Goal: Information Seeking & Learning: Learn about a topic

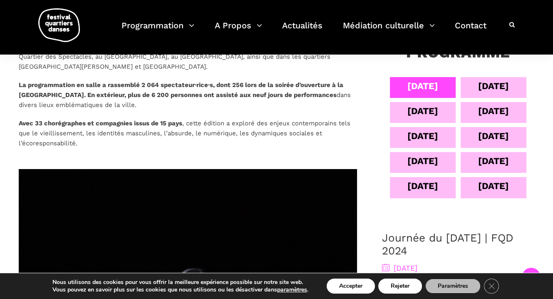
scroll to position [291, 0]
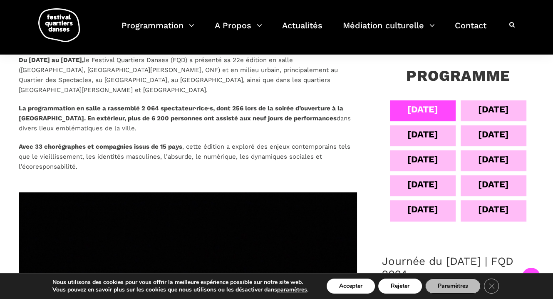
click at [416, 108] on div "05 sept" at bounding box center [423, 109] width 31 height 15
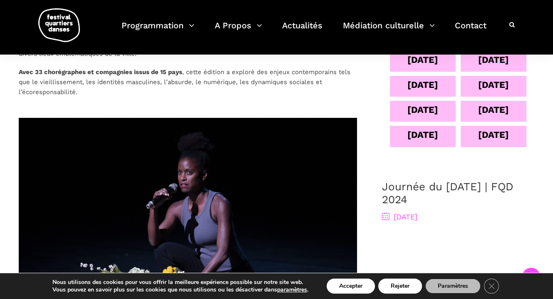
scroll to position [375, 0]
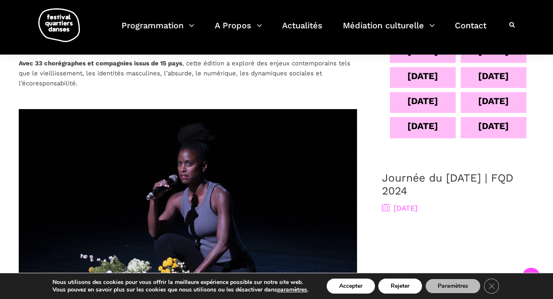
click at [431, 176] on link "Journée du 5 septembre | FQD 2024" at bounding box center [448, 184] width 132 height 25
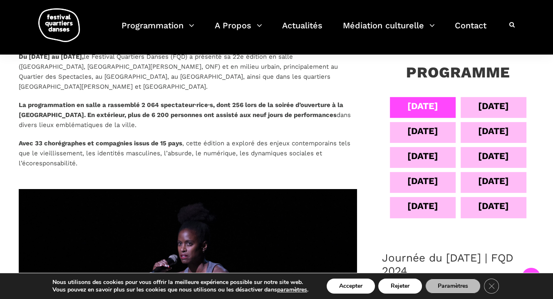
scroll to position [291, 0]
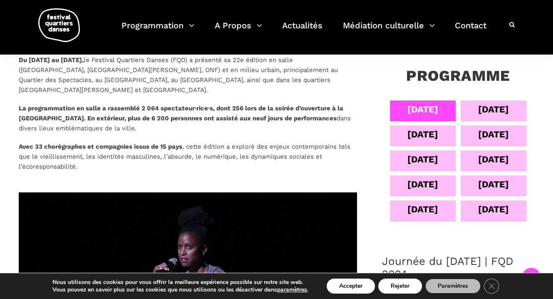
click at [491, 105] on div "06 sept" at bounding box center [493, 109] width 31 height 15
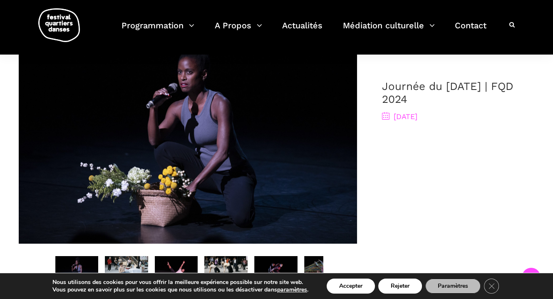
scroll to position [375, 0]
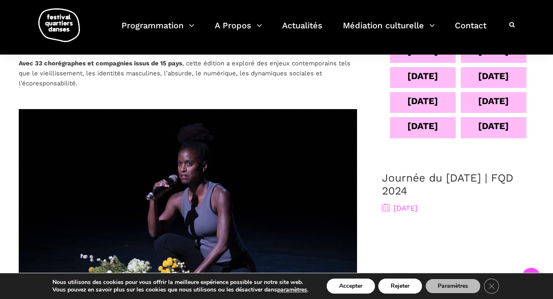
click at [409, 210] on span "6 septembre 2024" at bounding box center [399, 208] width 35 height 9
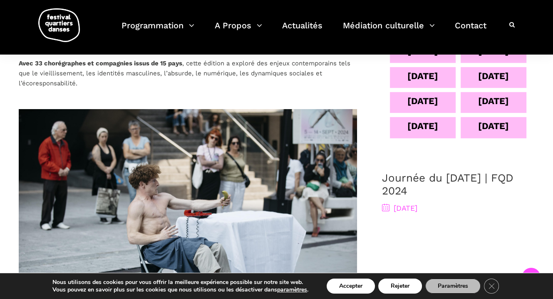
click at [414, 209] on span "6 septembre 2024" at bounding box center [399, 208] width 35 height 9
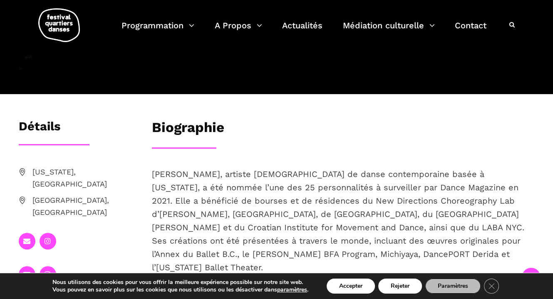
scroll to position [219, 0]
